Goal: Check status: Check status

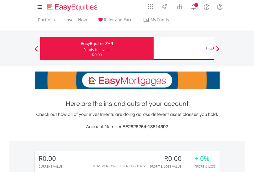
scroll to position [49, 81]
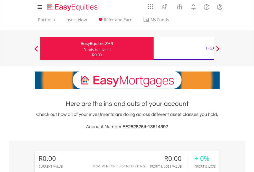
click at [83, 49] on div "Funds to invest:" at bounding box center [96, 49] width 27 height 5
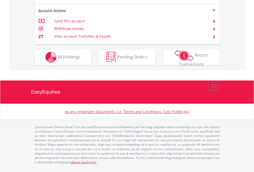
scroll to position [480, 0]
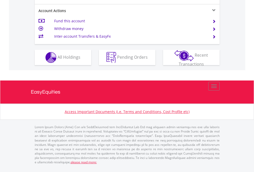
scroll to position [448, 0]
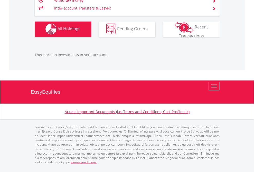
scroll to position [49, 81]
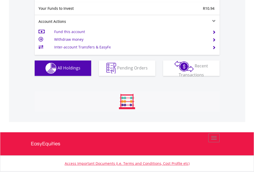
scroll to position [571, 0]
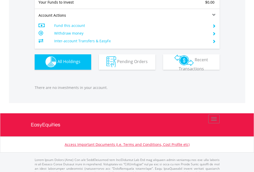
scroll to position [508, 0]
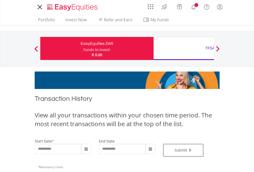
type input "**********"
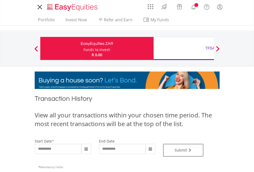
type input "**********"
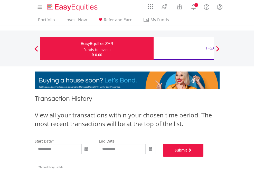
click at [204, 157] on button "Submit" at bounding box center [183, 150] width 41 height 13
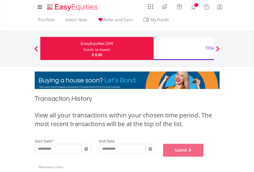
scroll to position [208, 0]
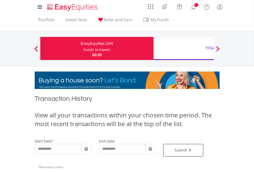
click at [183, 49] on div "TFSA" at bounding box center [210, 48] width 107 height 7
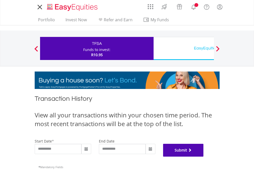
click at [204, 157] on button "Submit" at bounding box center [183, 150] width 41 height 13
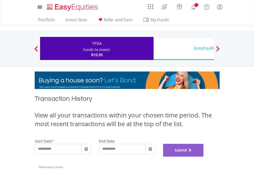
scroll to position [208, 0]
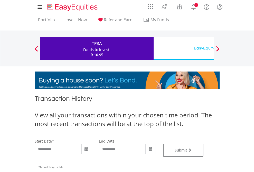
click at [183, 49] on div "EasyEquities USD" at bounding box center [210, 48] width 107 height 7
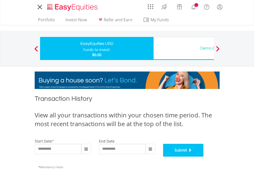
click at [204, 157] on button "Submit" at bounding box center [183, 150] width 41 height 13
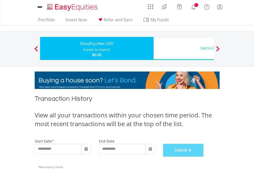
scroll to position [208, 0]
